Goal: Check status: Check status

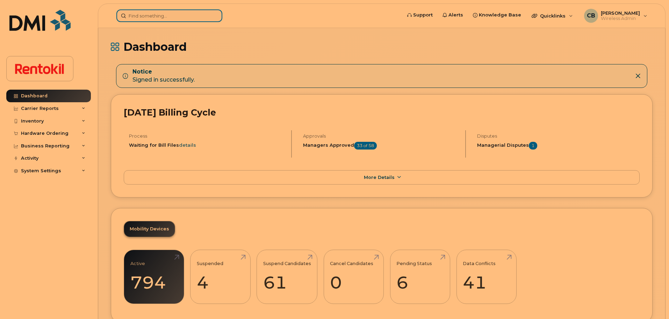
click at [172, 17] on input at bounding box center [169, 15] width 106 height 13
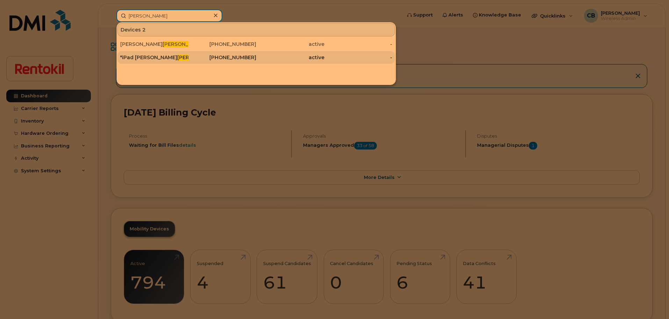
type input "nieto"
click at [266, 59] on div "active" at bounding box center [290, 57] width 68 height 7
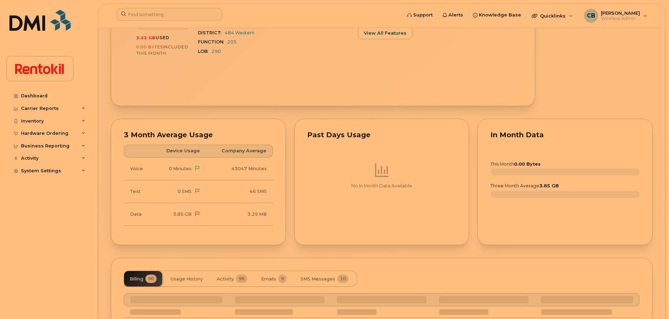
scroll to position [351, 0]
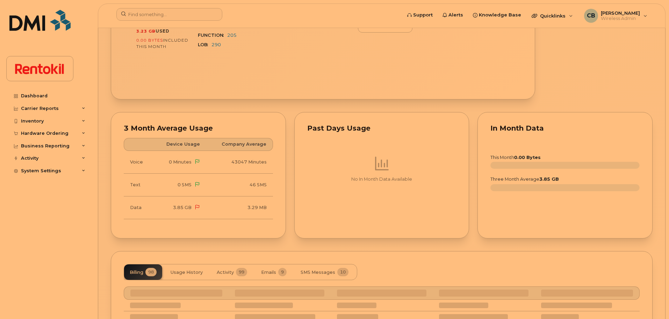
click at [375, 176] on p "No In Month Data Available" at bounding box center [381, 179] width 149 height 6
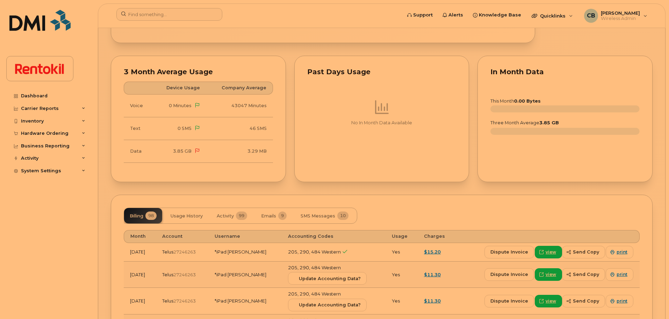
scroll to position [454, 0]
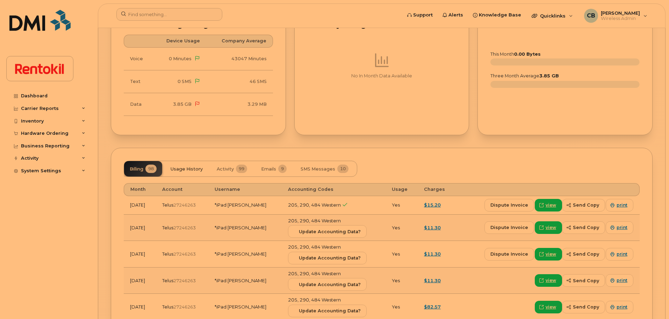
click at [187, 168] on span "Usage History" at bounding box center [187, 169] width 32 height 6
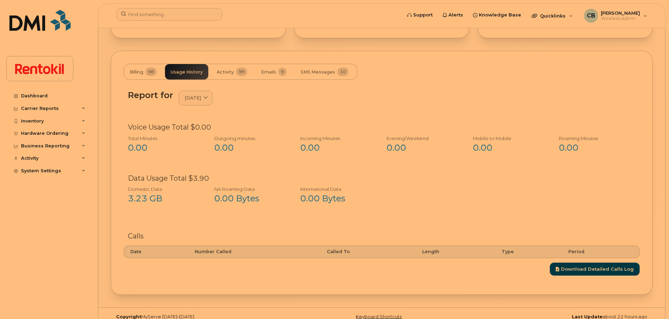
scroll to position [559, 0]
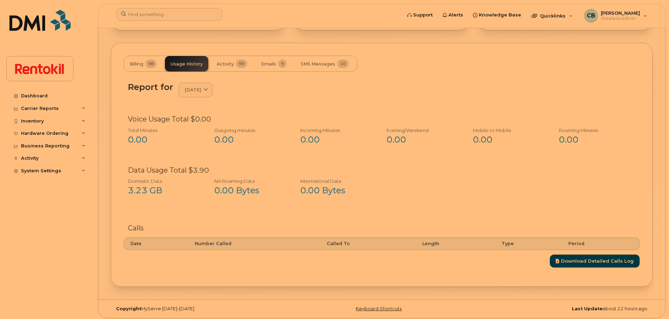
click at [146, 186] on div "3.23 GB" at bounding box center [163, 190] width 71 height 12
click at [208, 88] on icon at bounding box center [206, 90] width 5 height 5
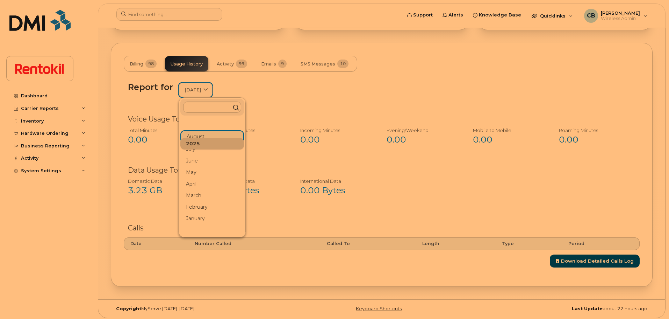
click at [208, 88] on icon at bounding box center [206, 90] width 5 height 5
click at [299, 90] on div "Report for August 2025 2025 August July June May April March February January 2…" at bounding box center [382, 89] width 508 height 15
